Goal: Find contact information: Find contact information

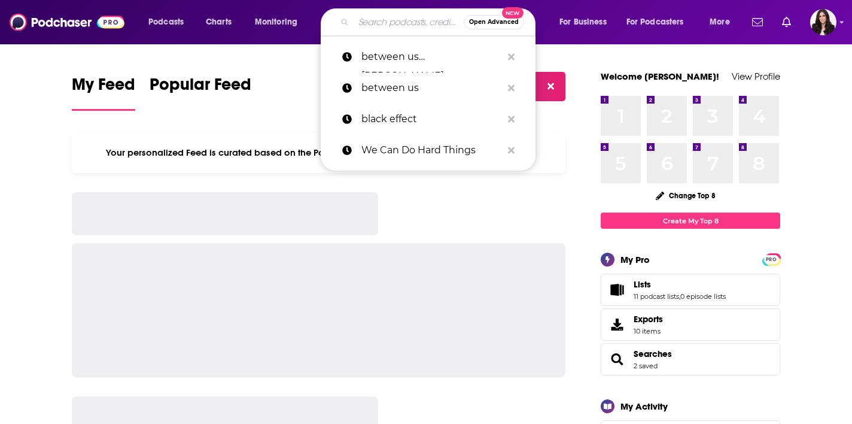
click at [392, 18] on input "Search podcasts, credits, & more..." at bounding box center [409, 22] width 110 height 19
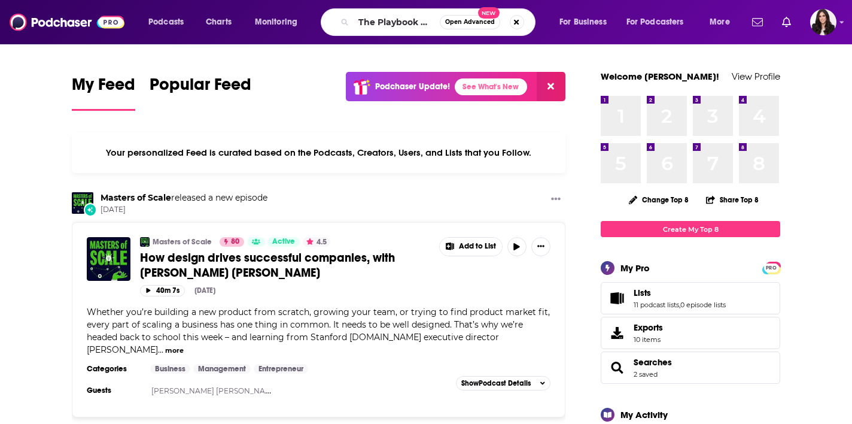
type input "The Playbook with [PERSON_NAME]"
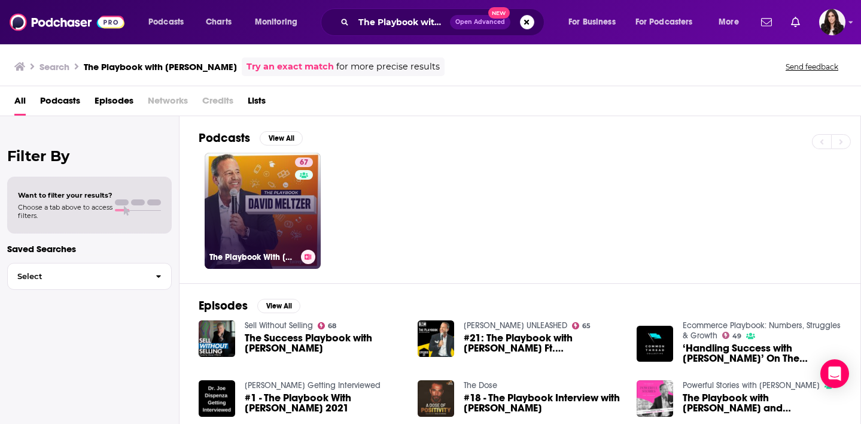
click at [254, 175] on link "67 The Playbook With [PERSON_NAME]" at bounding box center [263, 211] width 116 height 116
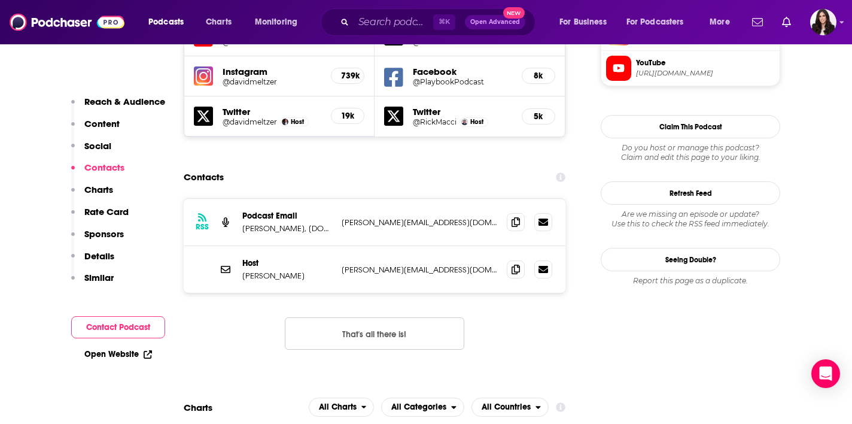
scroll to position [1172, 0]
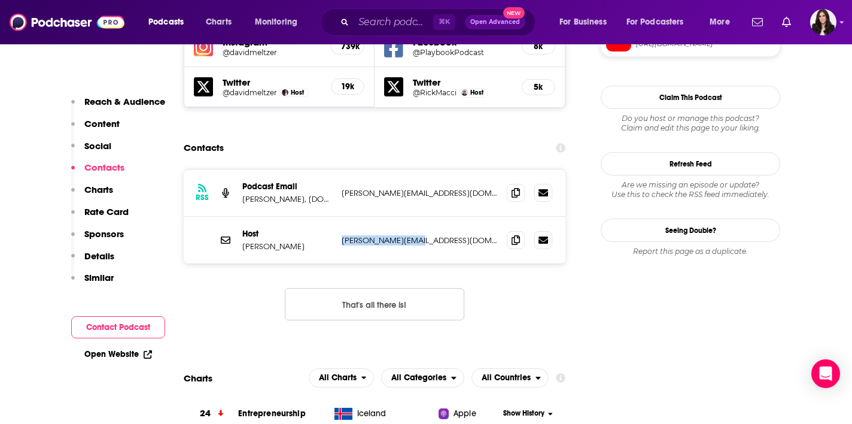
drag, startPoint x: 423, startPoint y: 180, endPoint x: 342, endPoint y: 181, distance: 80.8
click at [342, 235] on p "[PERSON_NAME][EMAIL_ADDRESS][DOMAIN_NAME]" at bounding box center [420, 240] width 156 height 10
copy p "[PERSON_NAME][EMAIL_ADDRESS][DOMAIN_NAME]"
click at [312, 194] on p "[PERSON_NAME], [DOMAIN_NAME]" at bounding box center [287, 199] width 90 height 10
click at [363, 188] on p "[PERSON_NAME][EMAIL_ADDRESS][DOMAIN_NAME]" at bounding box center [420, 193] width 156 height 10
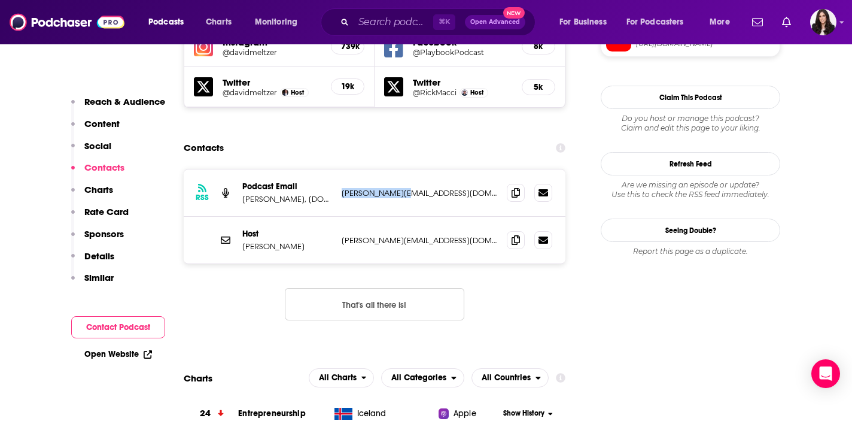
drag, startPoint x: 400, startPoint y: 133, endPoint x: 338, endPoint y: 132, distance: 61.7
click at [338, 169] on div "RSS Podcast Email [PERSON_NAME], [DOMAIN_NAME] [PERSON_NAME][EMAIL_ADDRESS][DOM…" at bounding box center [375, 192] width 382 height 47
copy p "[PERSON_NAME][EMAIL_ADDRESS][DOMAIN_NAME]"
click at [409, 188] on p "[PERSON_NAME][EMAIL_ADDRESS][DOMAIN_NAME]" at bounding box center [420, 193] width 156 height 10
drag, startPoint x: 401, startPoint y: 133, endPoint x: 341, endPoint y: 134, distance: 59.9
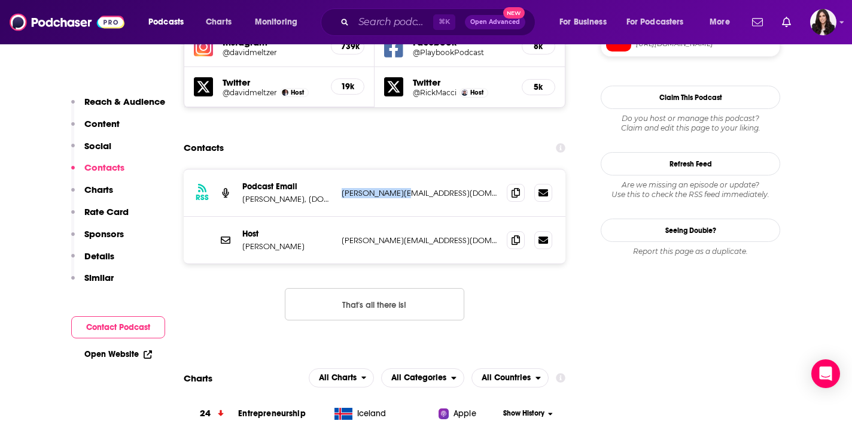
click at [341, 169] on div "RSS Podcast Email [PERSON_NAME], [DOMAIN_NAME] [PERSON_NAME][EMAIL_ADDRESS][DOM…" at bounding box center [375, 192] width 382 height 47
copy p "[PERSON_NAME][EMAIL_ADDRESS][DOMAIN_NAME]"
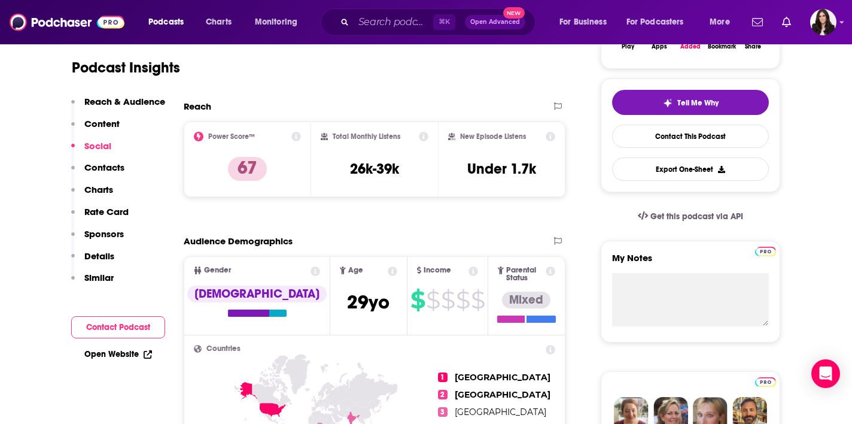
scroll to position [0, 0]
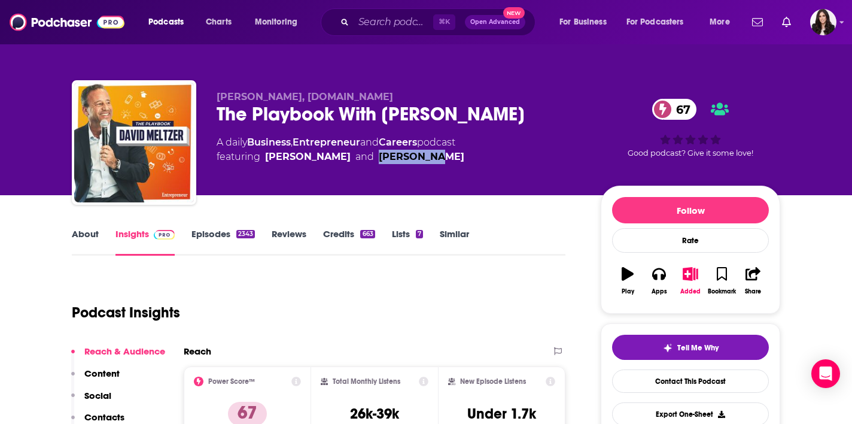
drag, startPoint x: 423, startPoint y: 155, endPoint x: 363, endPoint y: 156, distance: 59.3
click at [363, 156] on span "featuring [PERSON_NAME] and [PERSON_NAME]" at bounding box center [341, 157] width 248 height 14
copy div "[PERSON_NAME]"
